Goal: Task Accomplishment & Management: Manage account settings

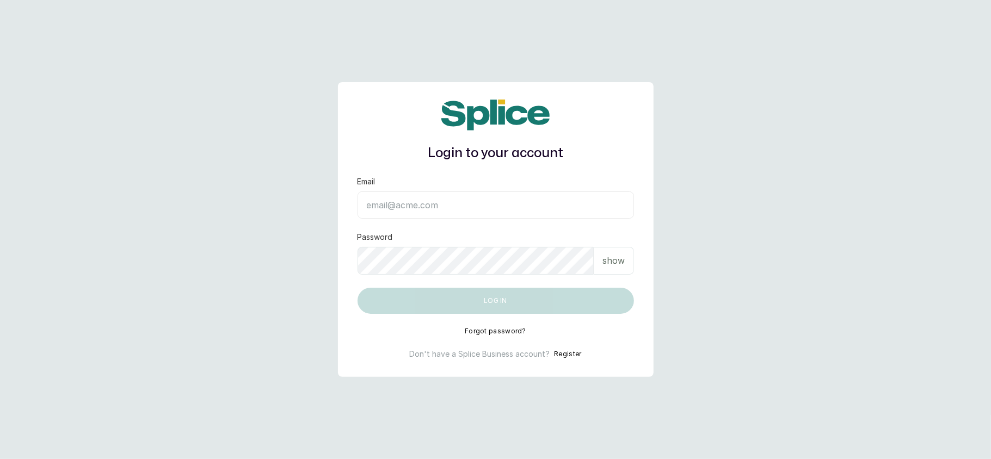
click at [470, 205] on input "Email" at bounding box center [496, 205] width 276 height 27
type input "layo@withsplice.com"
click at [619, 258] on p "show" at bounding box center [613, 260] width 22 height 13
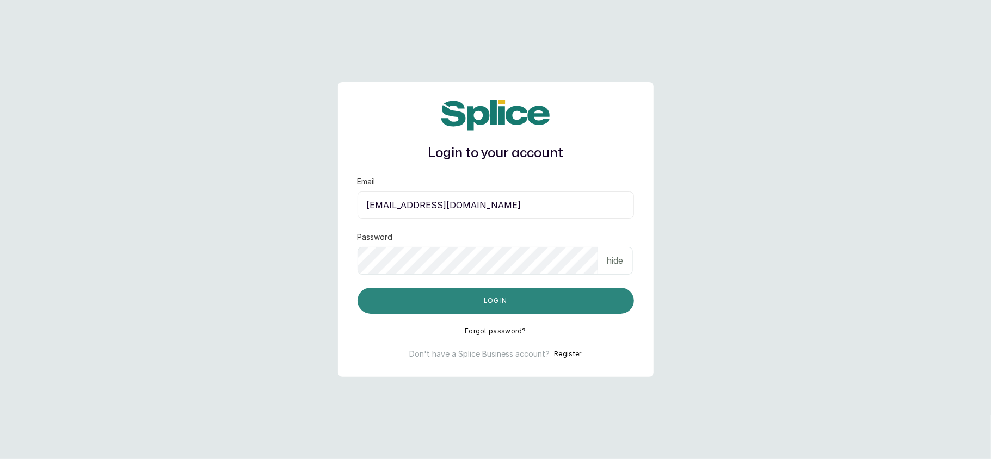
click at [581, 299] on button "Log in" at bounding box center [496, 301] width 276 height 26
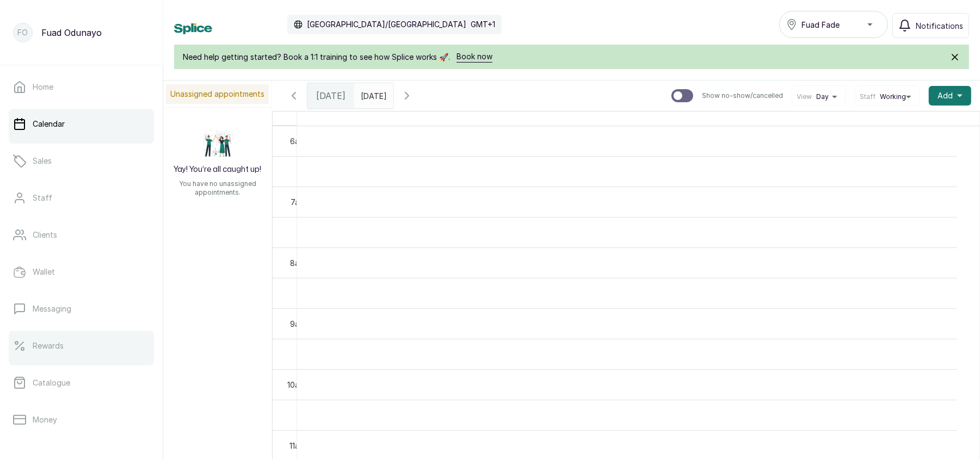
scroll to position [157, 0]
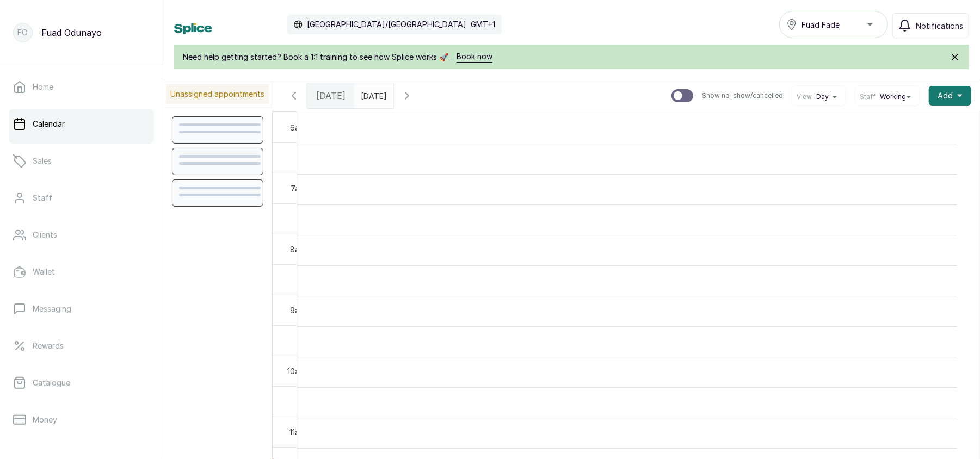
scroll to position [367, 0]
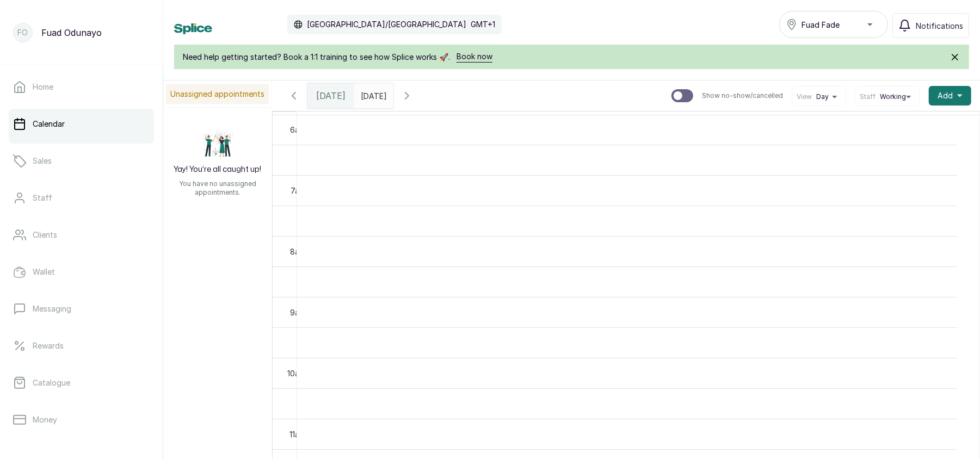
click at [847, 21] on div "Fuad Fade" at bounding box center [833, 24] width 95 height 13
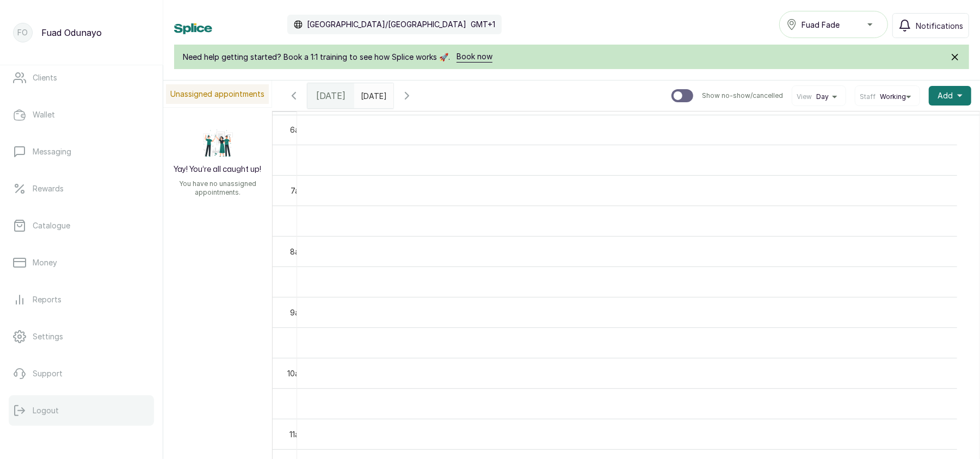
click at [32, 419] on button "Logout" at bounding box center [81, 411] width 145 height 30
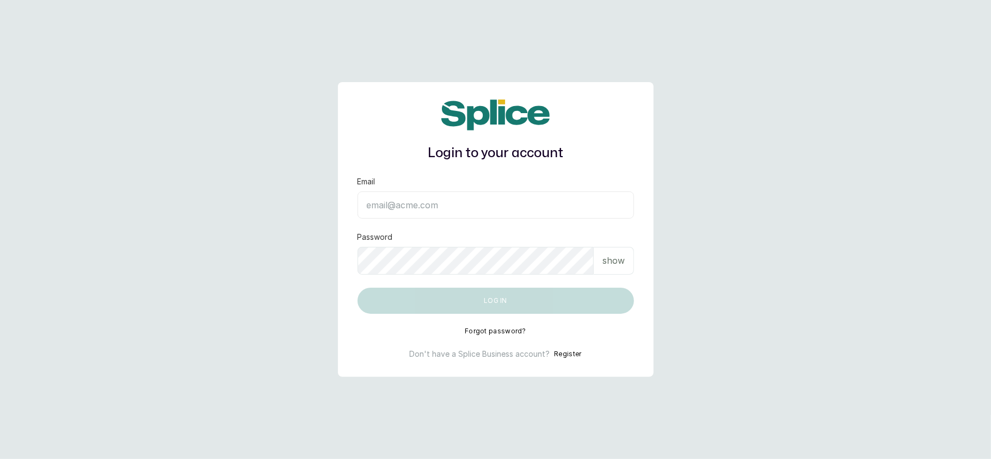
click at [458, 199] on input "Email" at bounding box center [496, 205] width 276 height 27
type input "L"
type input "[EMAIL_ADDRESS][DOMAIN_NAME]"
click at [623, 262] on p "show" at bounding box center [613, 260] width 22 height 13
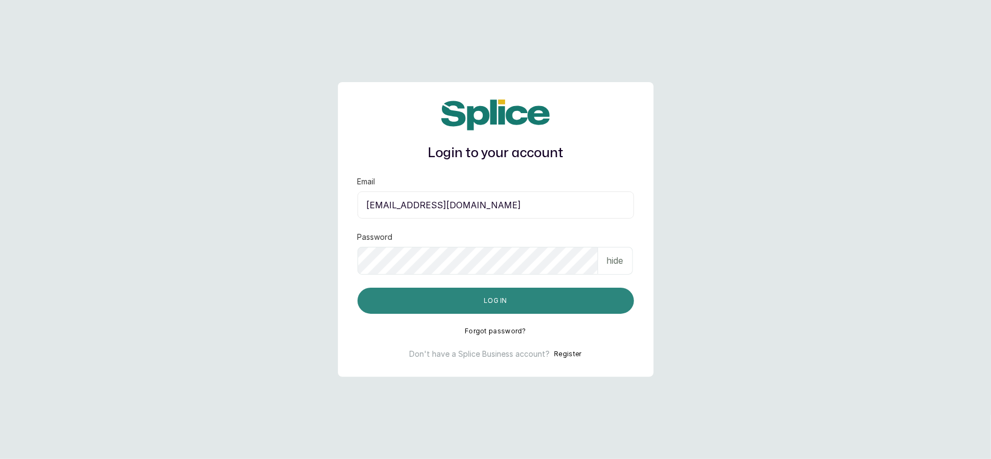
click at [507, 292] on button "Log in" at bounding box center [496, 301] width 276 height 26
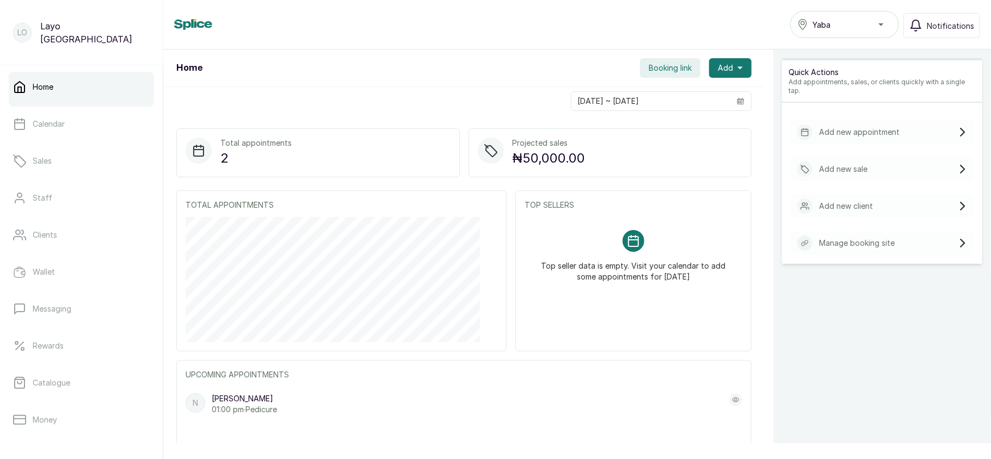
click at [844, 27] on div "Yaba" at bounding box center [844, 24] width 95 height 13
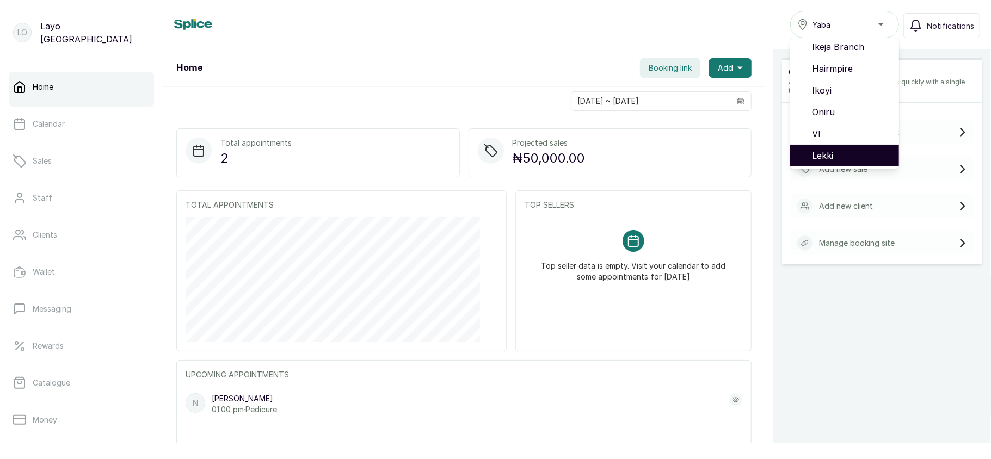
click at [821, 151] on span "Lekki" at bounding box center [851, 155] width 78 height 13
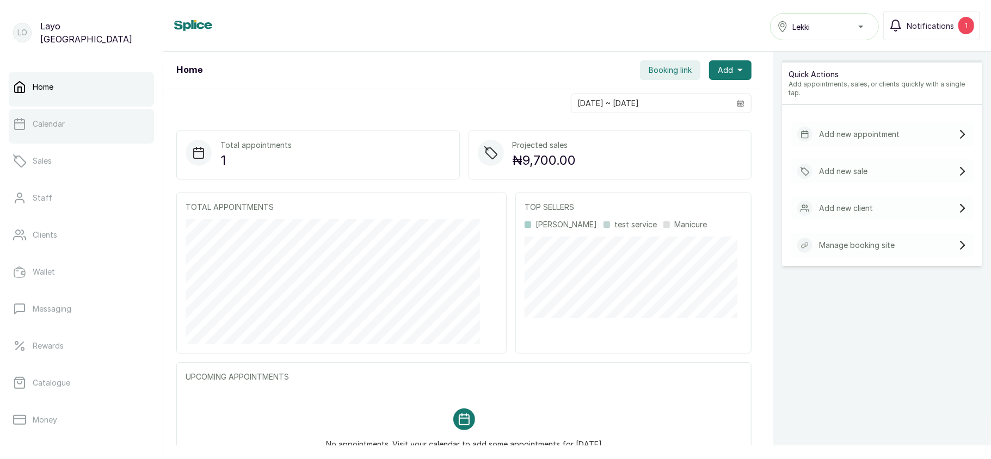
click at [81, 120] on link "Calendar" at bounding box center [81, 124] width 145 height 30
